Goal: Obtain resource: Download file/media

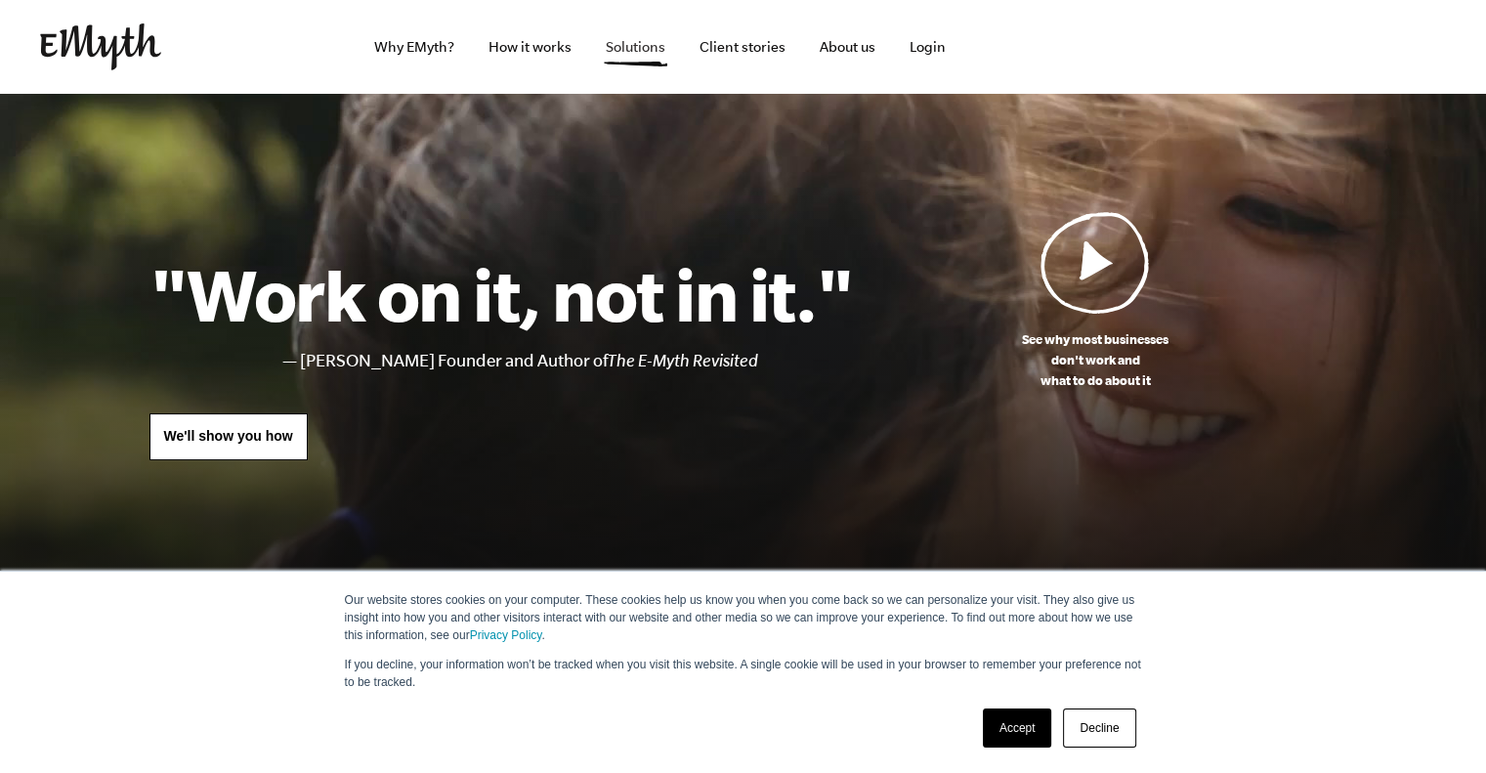
click at [648, 48] on link "Solutions" at bounding box center [635, 47] width 91 height 94
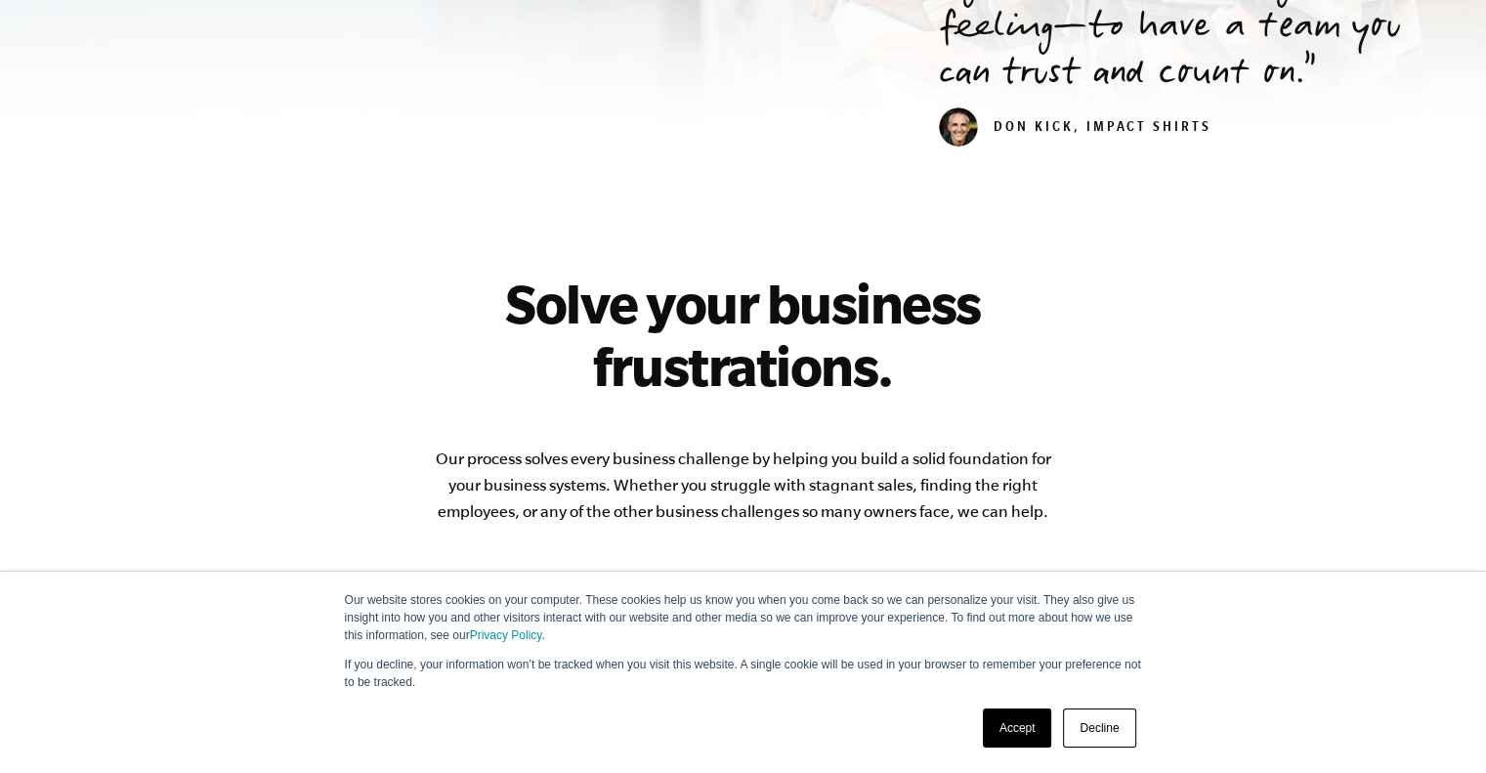
scroll to position [1172, 0]
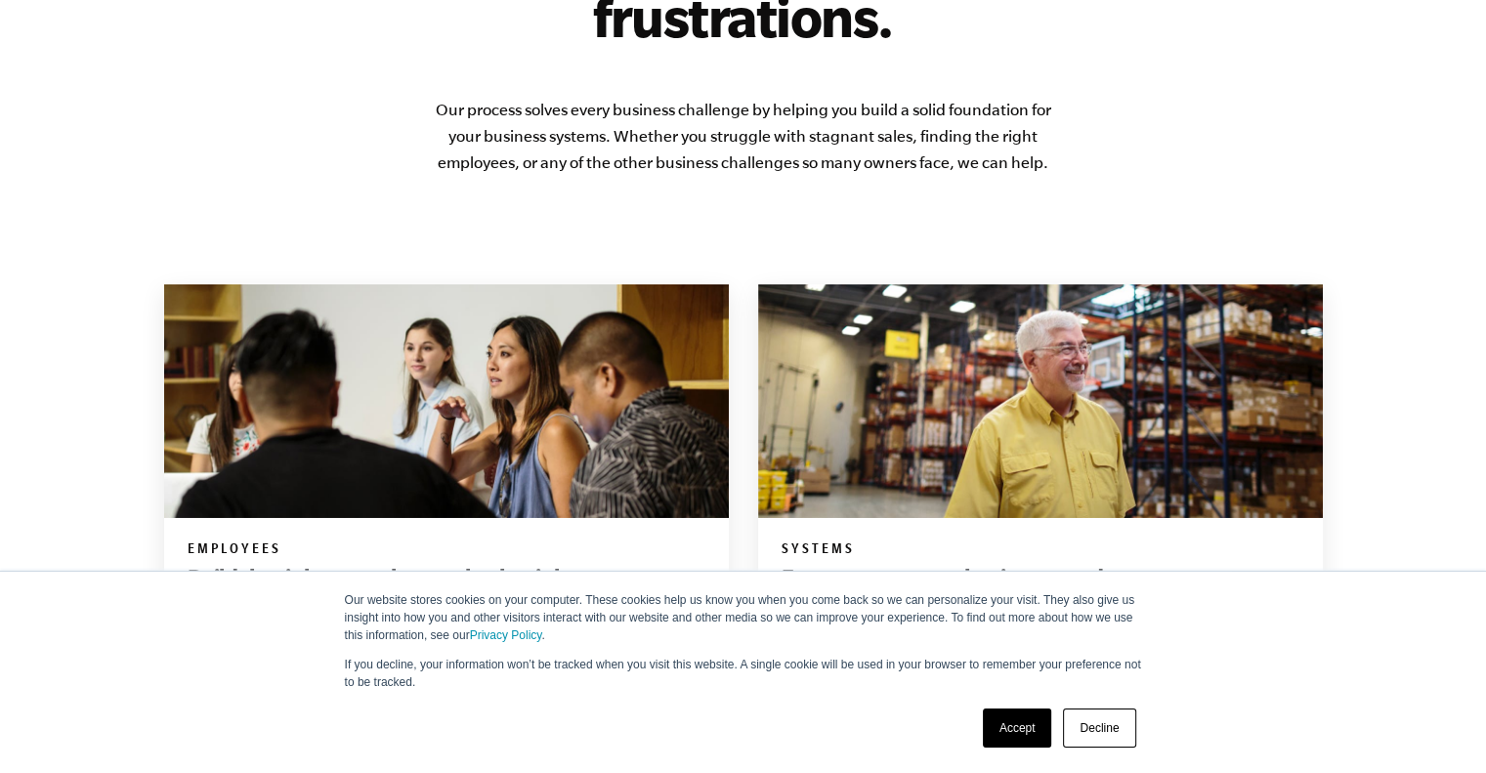
click at [1012, 733] on link "Accept" at bounding box center [1017, 727] width 69 height 39
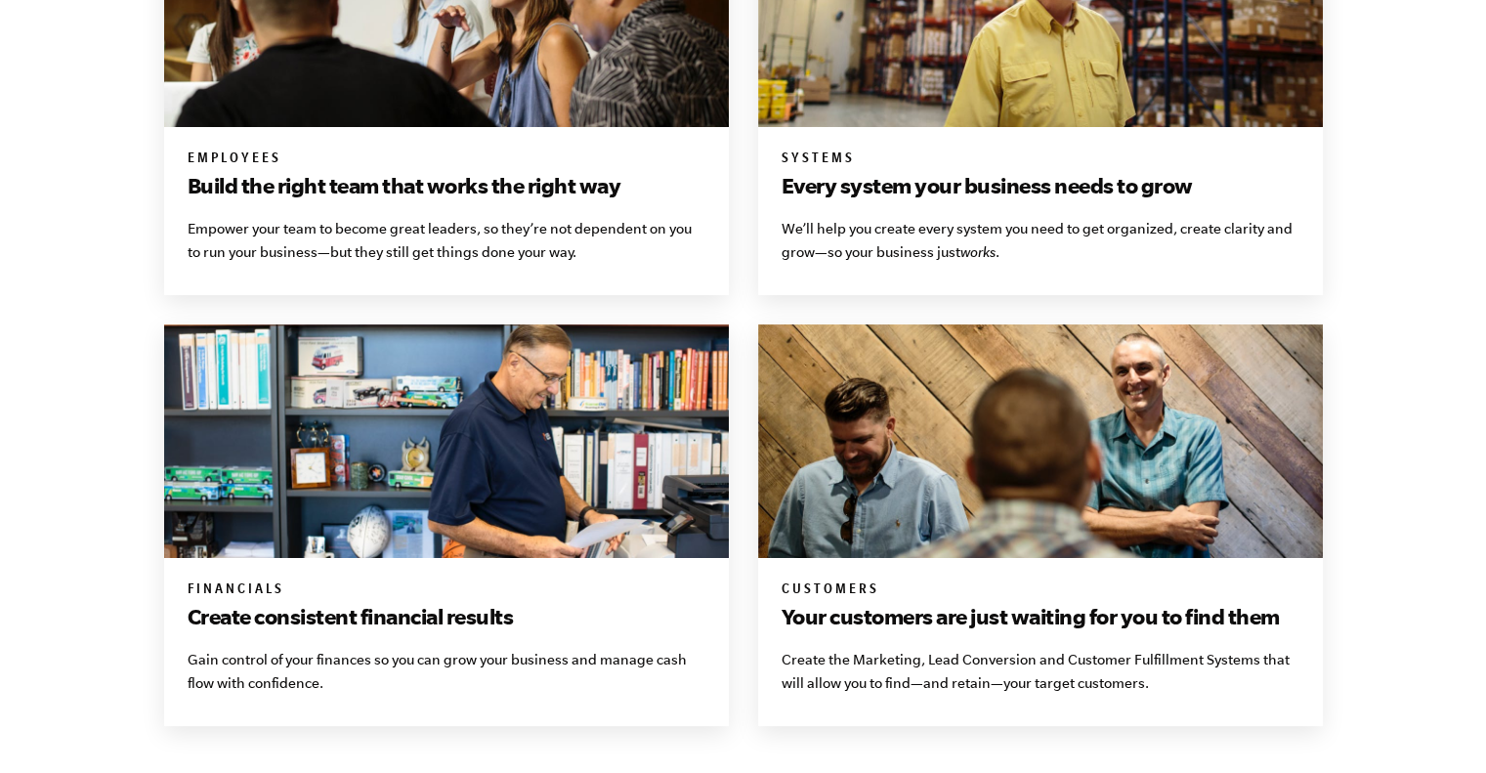
scroll to position [1270, 0]
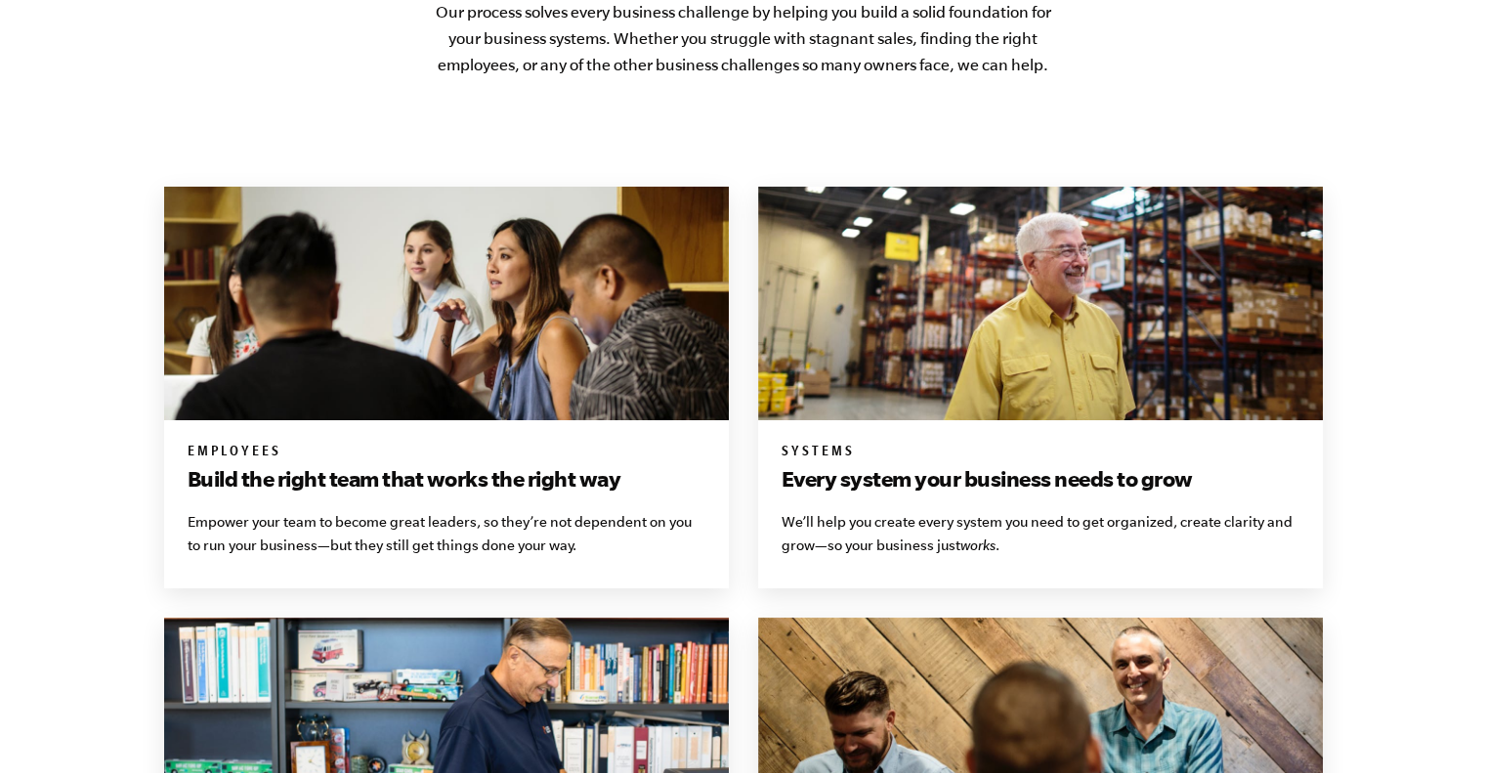
click at [969, 389] on img at bounding box center [1040, 303] width 565 height 233
click at [921, 466] on h3 "Every system your business needs to grow" at bounding box center [1040, 478] width 518 height 31
click at [880, 530] on p "We’ll help you create every system you need to get organized, create clarity an…" at bounding box center [1040, 533] width 518 height 47
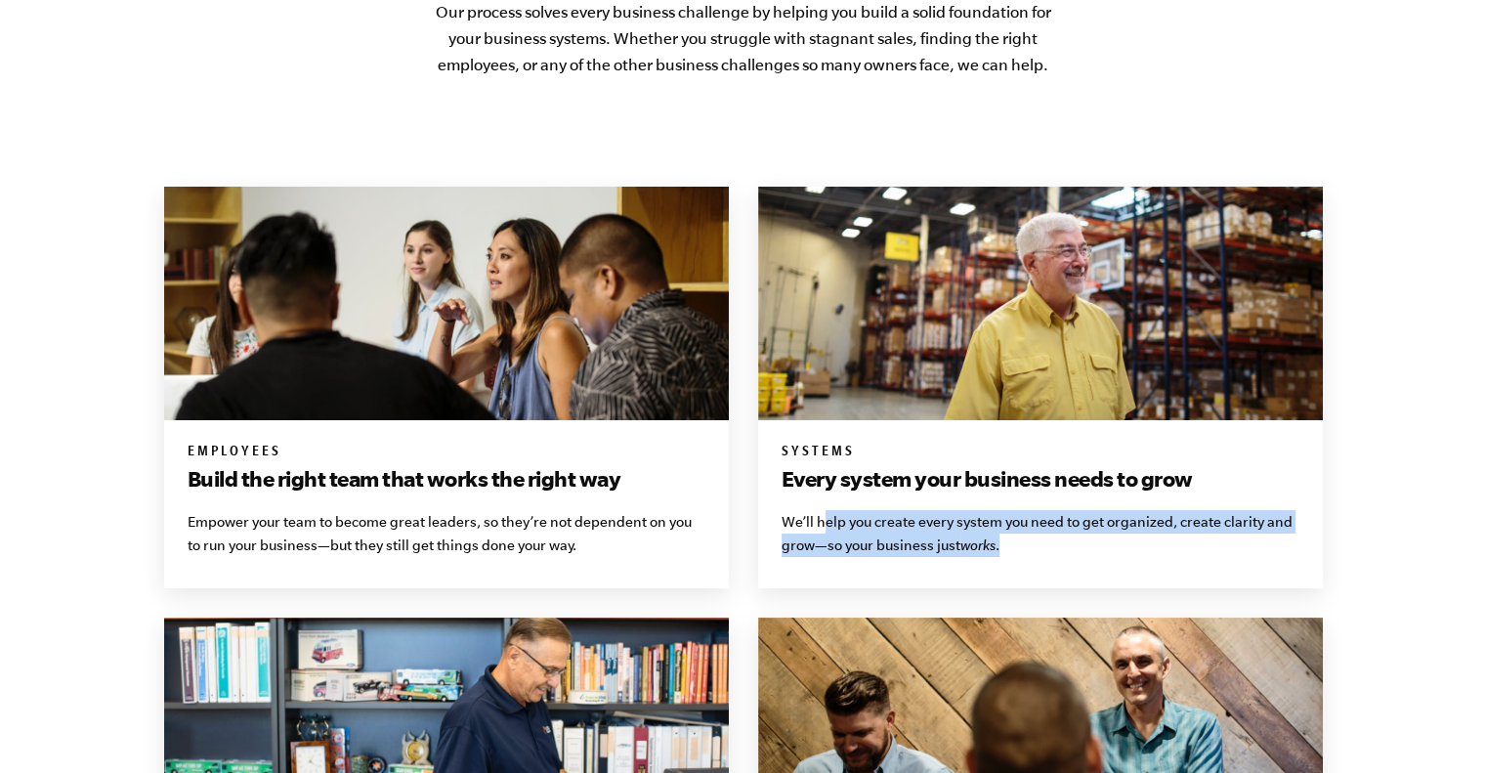
drag, startPoint x: 826, startPoint y: 531, endPoint x: 1004, endPoint y: 552, distance: 178.9
click at [1004, 552] on p "We’ll help you create every system you need to get organized, create clarity an…" at bounding box center [1040, 533] width 518 height 47
click at [1004, 551] on p "We’ll help you create every system you need to get organized, create clarity an…" at bounding box center [1040, 533] width 518 height 47
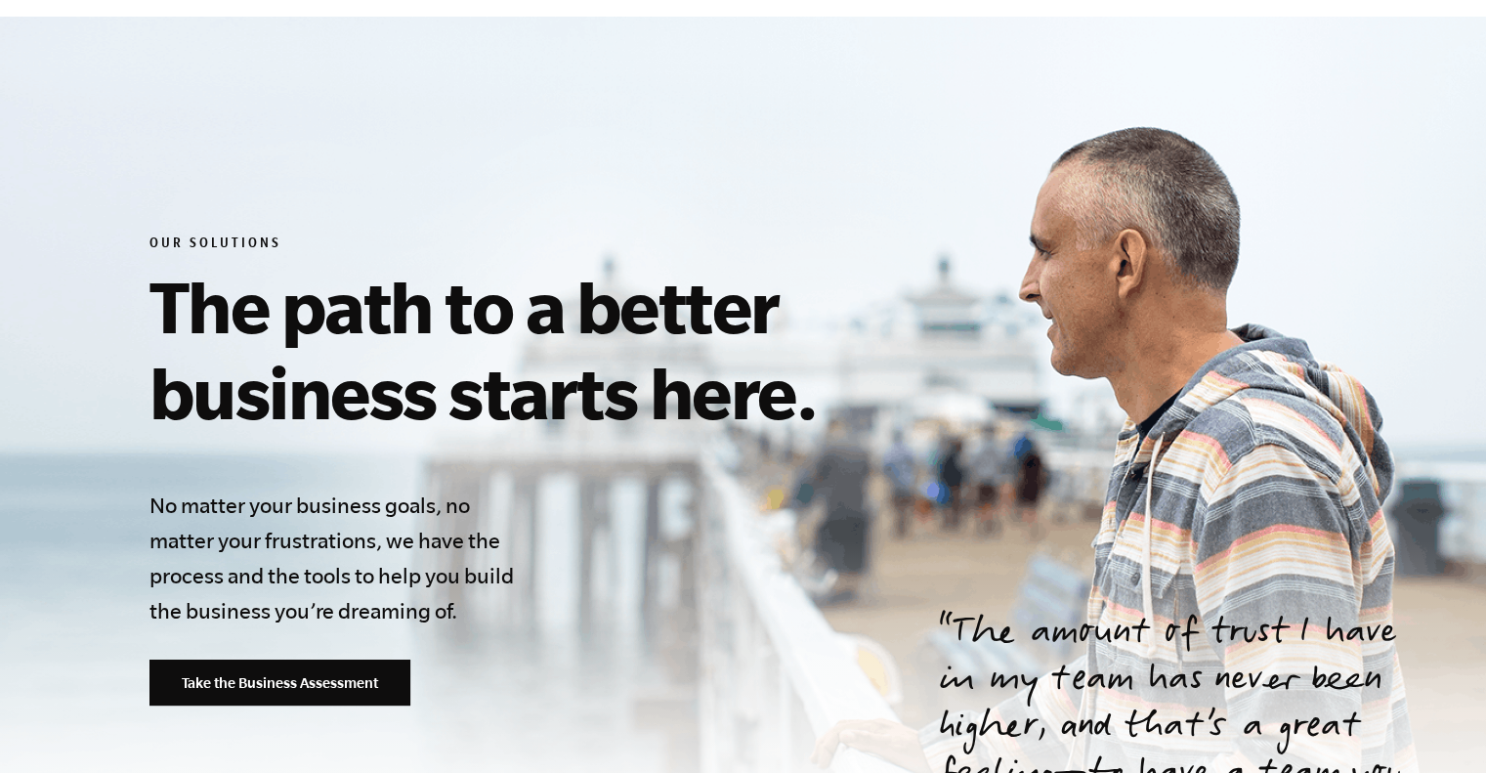
scroll to position [0, 0]
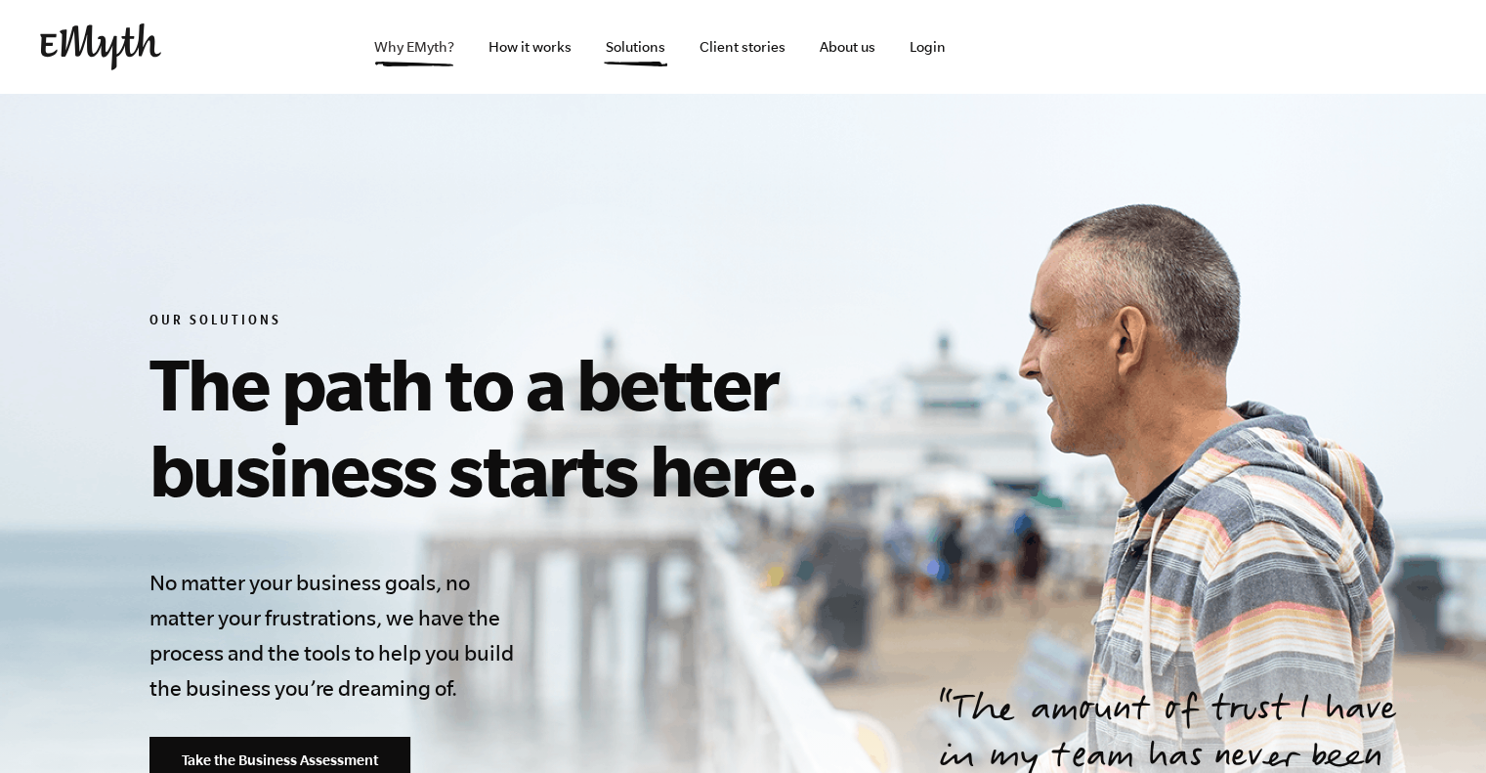
click at [415, 44] on link "Why EMyth?" at bounding box center [413, 47] width 111 height 94
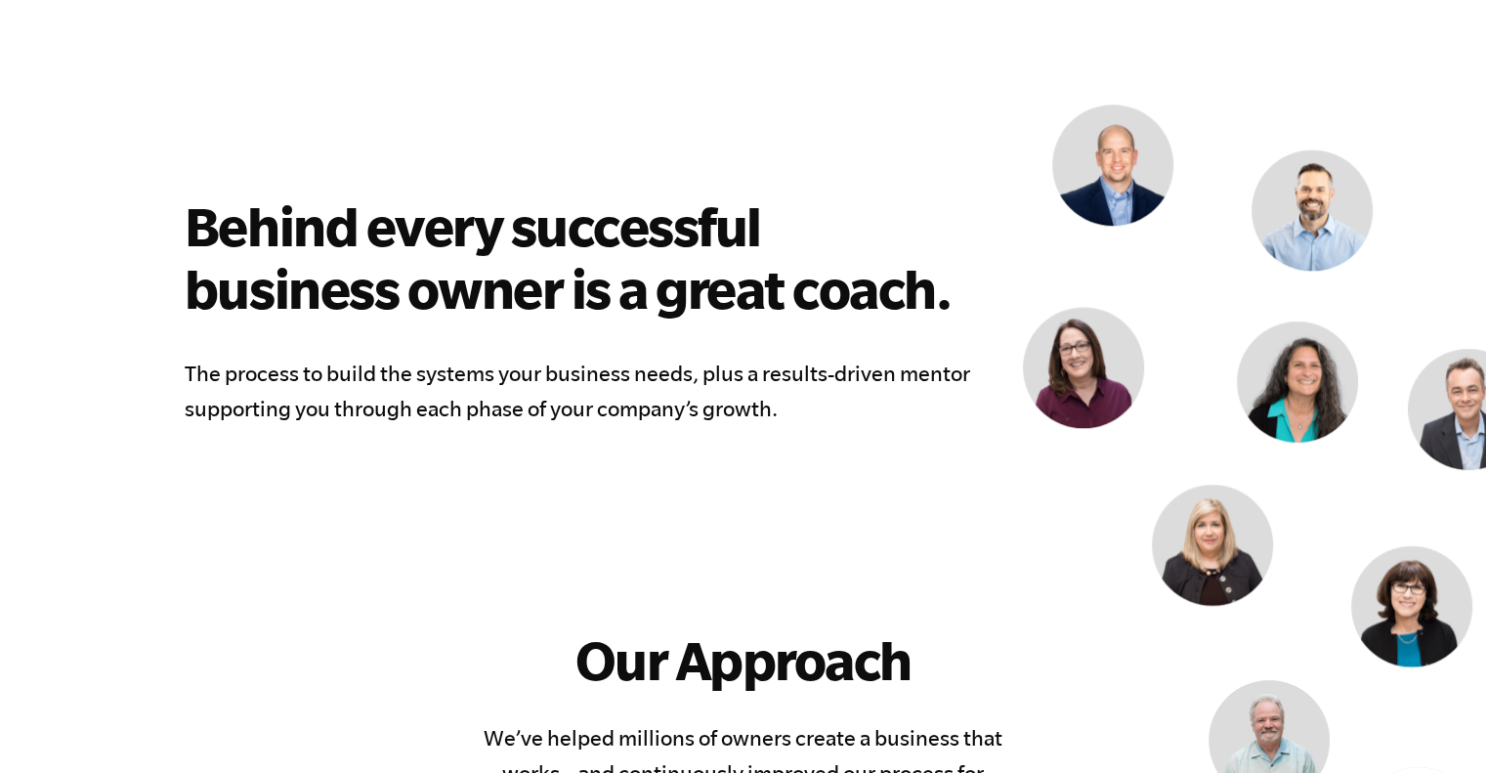
scroll to position [1465, 0]
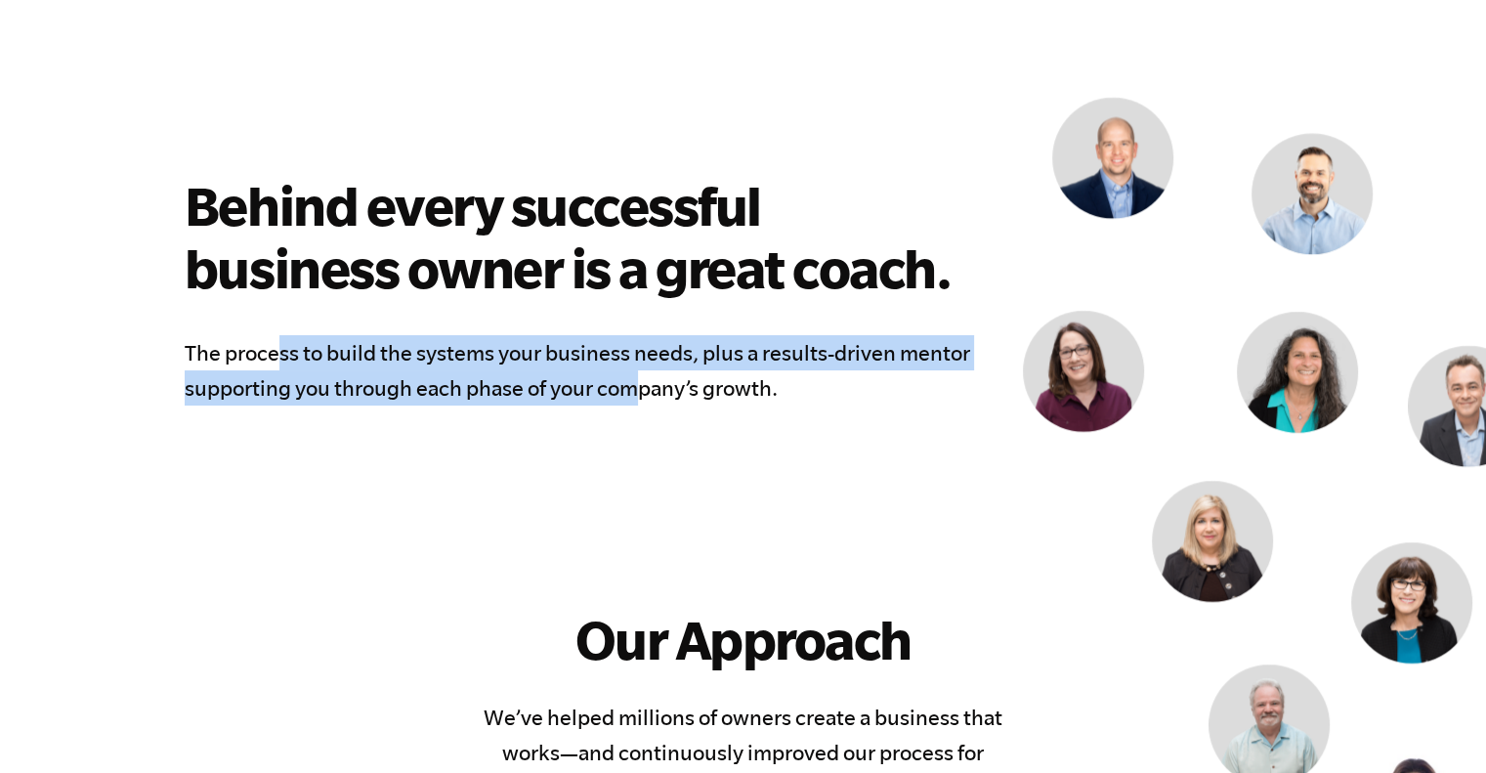
drag, startPoint x: 273, startPoint y: 356, endPoint x: 637, endPoint y: 421, distance: 369.2
click at [637, 421] on div "Behind every successful business owner is a great coach. The process to build t…" at bounding box center [564, 289] width 831 height 481
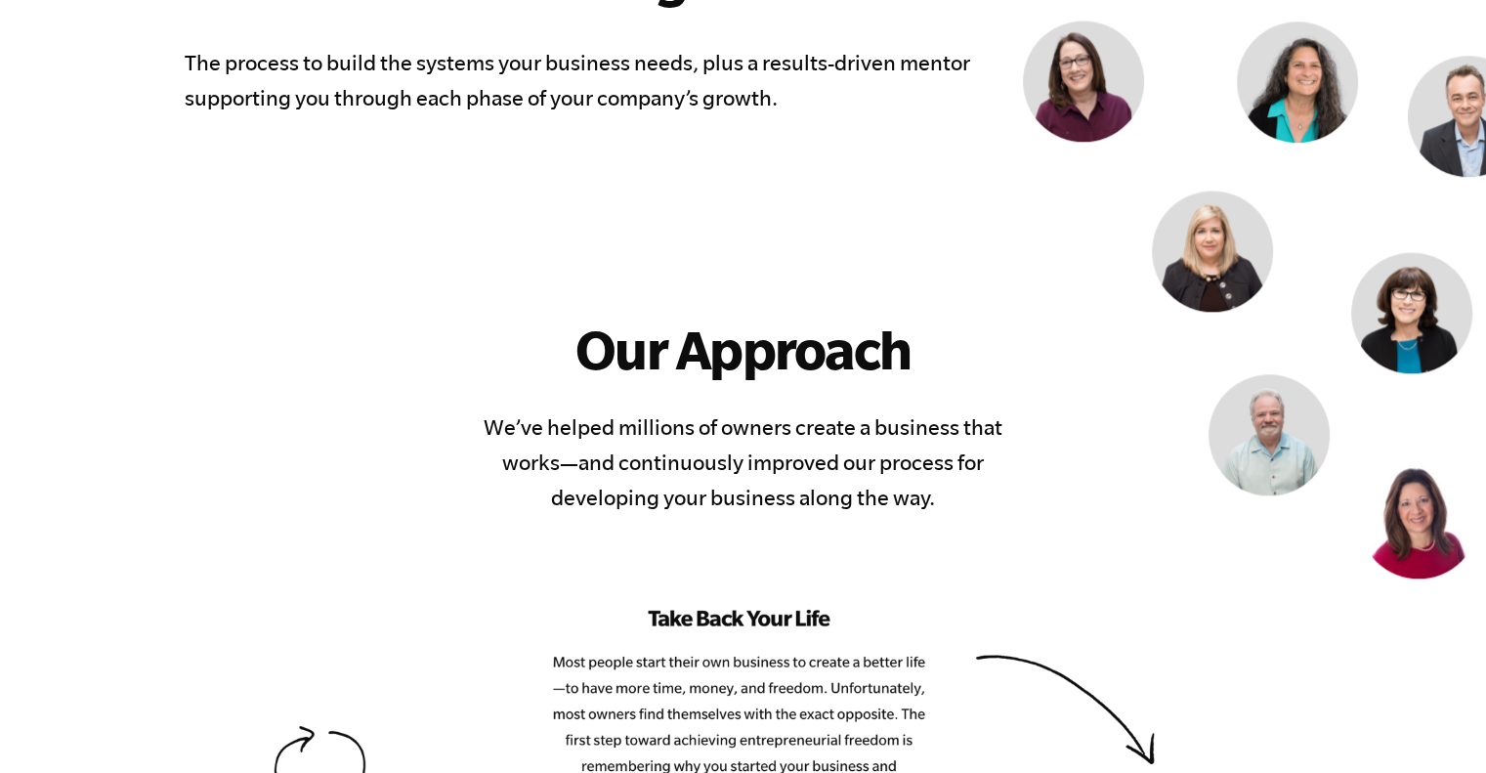
scroll to position [1856, 0]
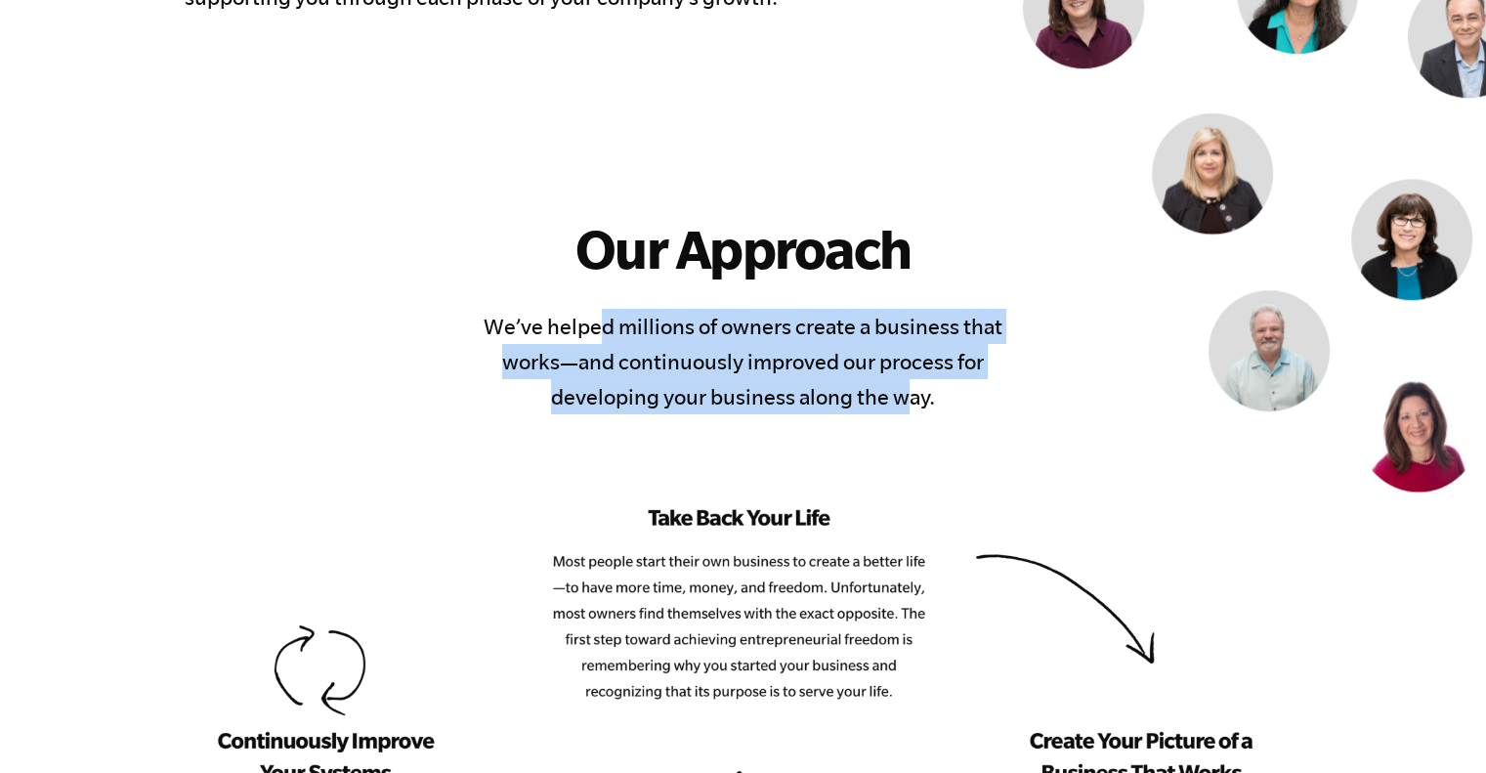
drag, startPoint x: 685, startPoint y: 327, endPoint x: 906, endPoint y: 391, distance: 230.6
click at [906, 391] on h4 "We’ve helped millions of owners create a business that works—and continuously i…" at bounding box center [743, 361] width 562 height 105
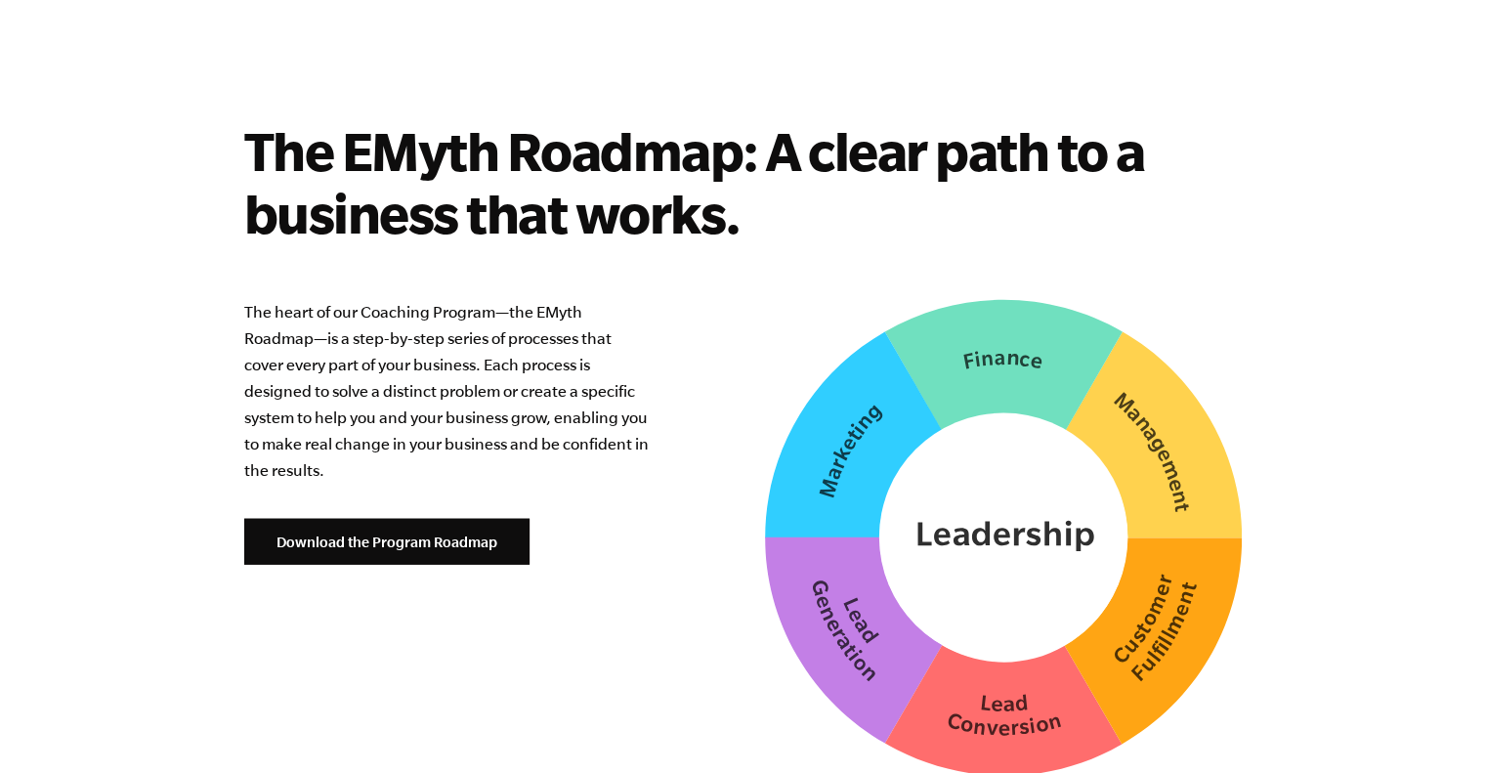
scroll to position [4981, 0]
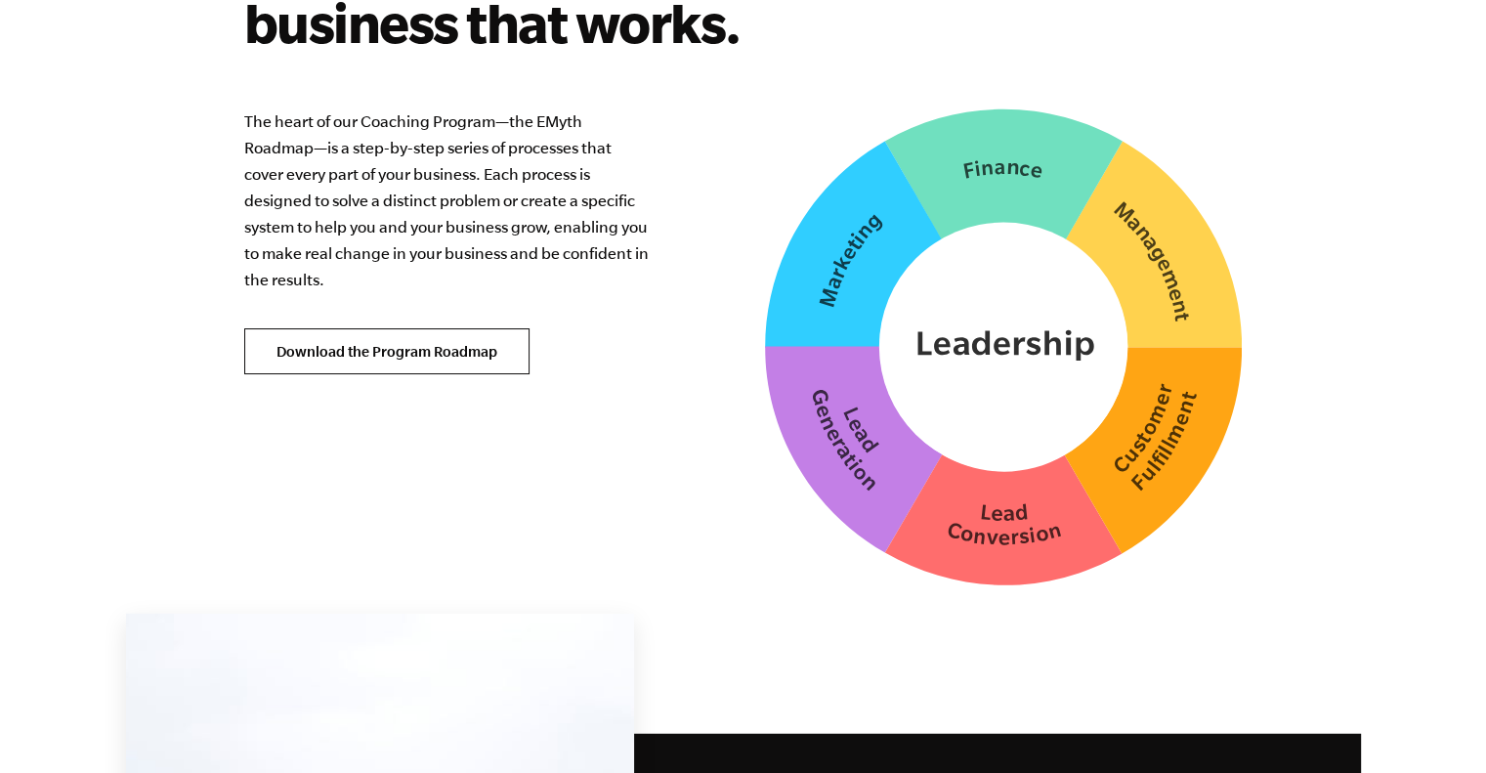
click at [387, 328] on link "Download the Program Roadmap" at bounding box center [386, 351] width 285 height 47
